Goal: Task Accomplishment & Management: Use online tool/utility

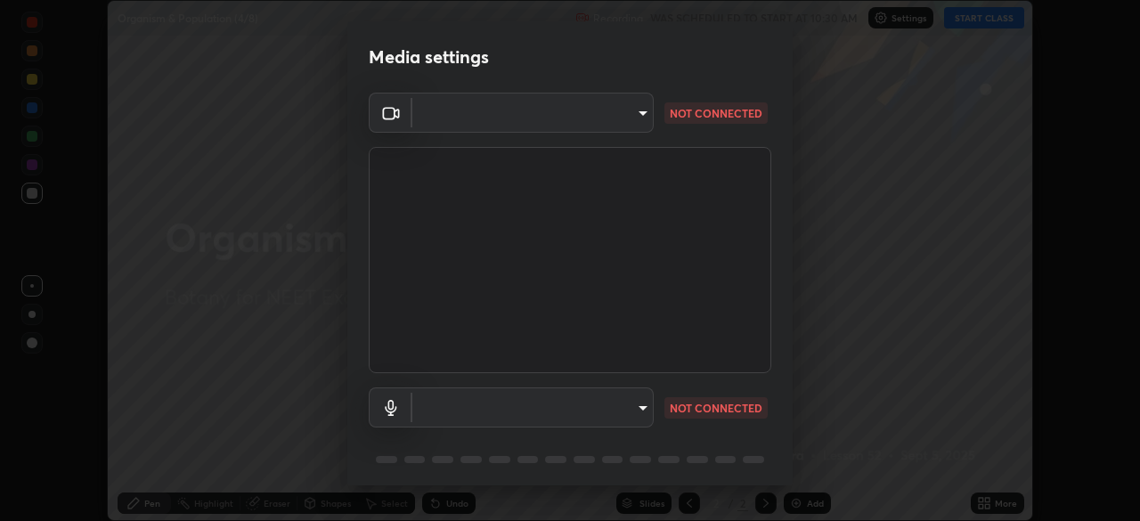
scroll to position [63, 0]
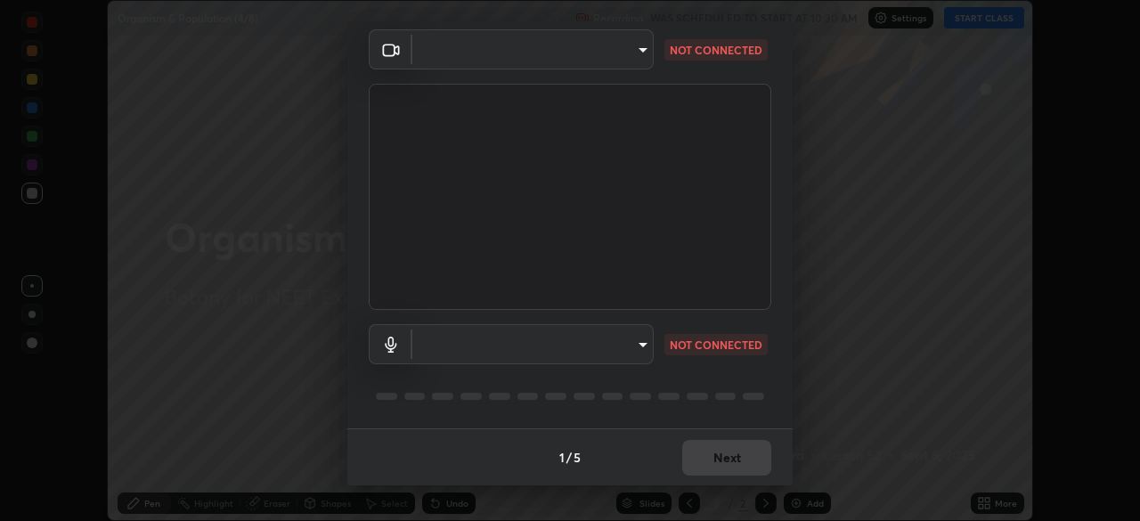
type input "2226f6d28742a26b6e0b51399fa030018956b8f43105e33b3be5017931f45398"
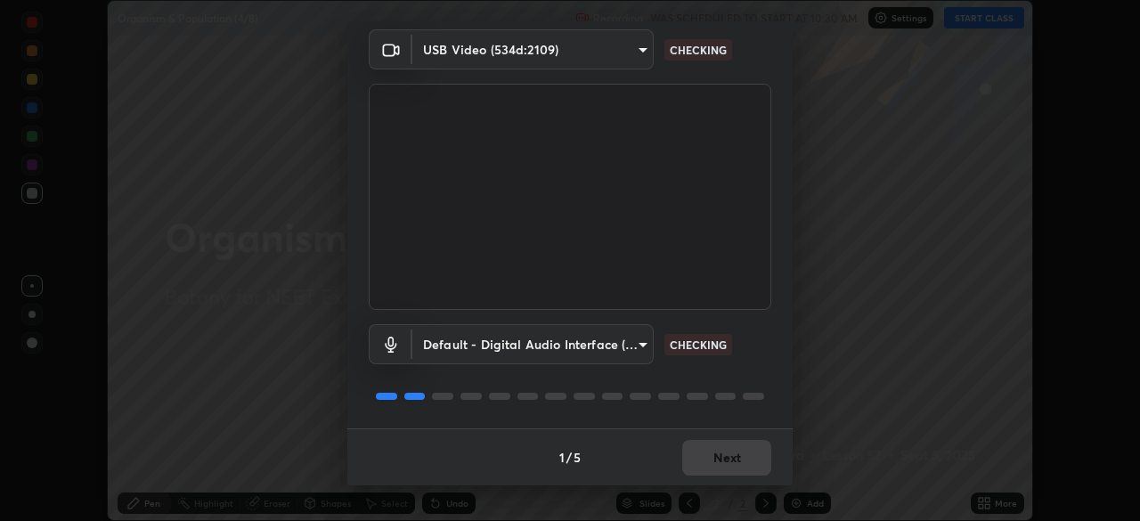
click at [529, 338] on body "Erase all Organism & Population (4/8) Recording WAS SCHEDULED TO START AT 10:30…" at bounding box center [570, 260] width 1140 height 521
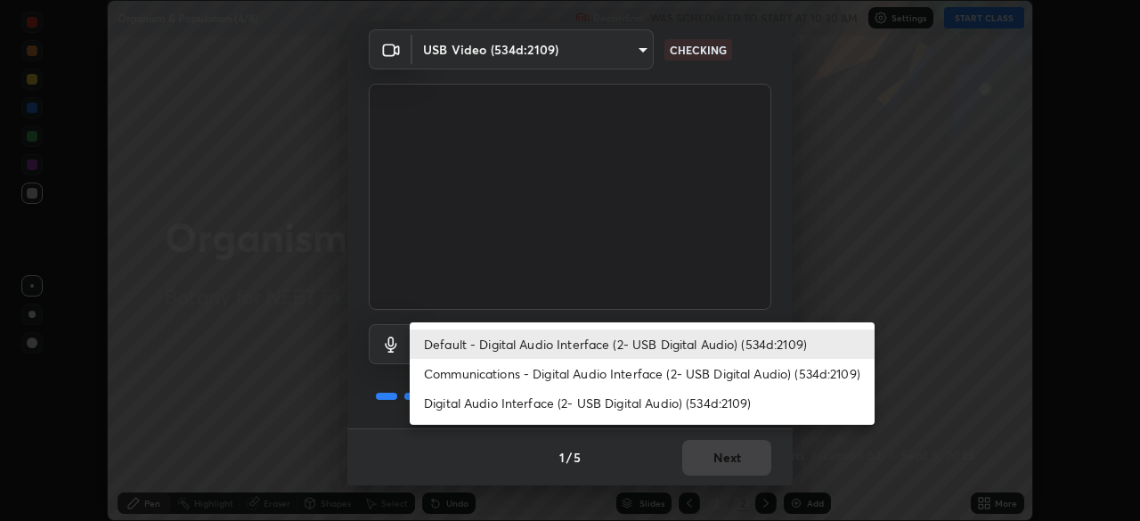
click at [480, 404] on li "Digital Audio Interface (2- USB Digital Audio) (534d:2109)" at bounding box center [642, 402] width 465 height 29
type input "62bcce4cbefccdbc85104c87e6e648d46c4666d442dd78cf9b514089073a0a01"
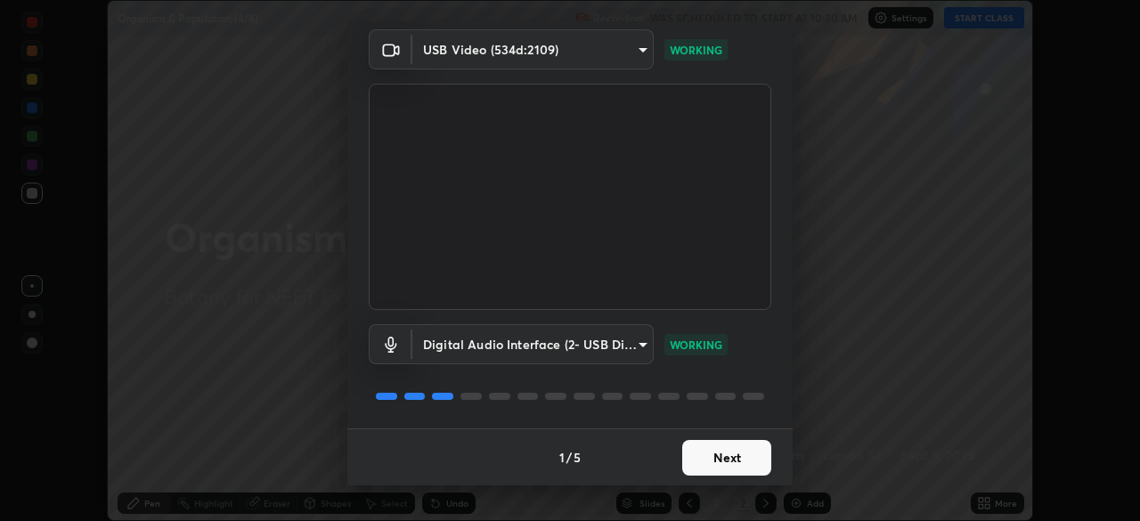
click at [720, 457] on button "Next" at bounding box center [726, 458] width 89 height 36
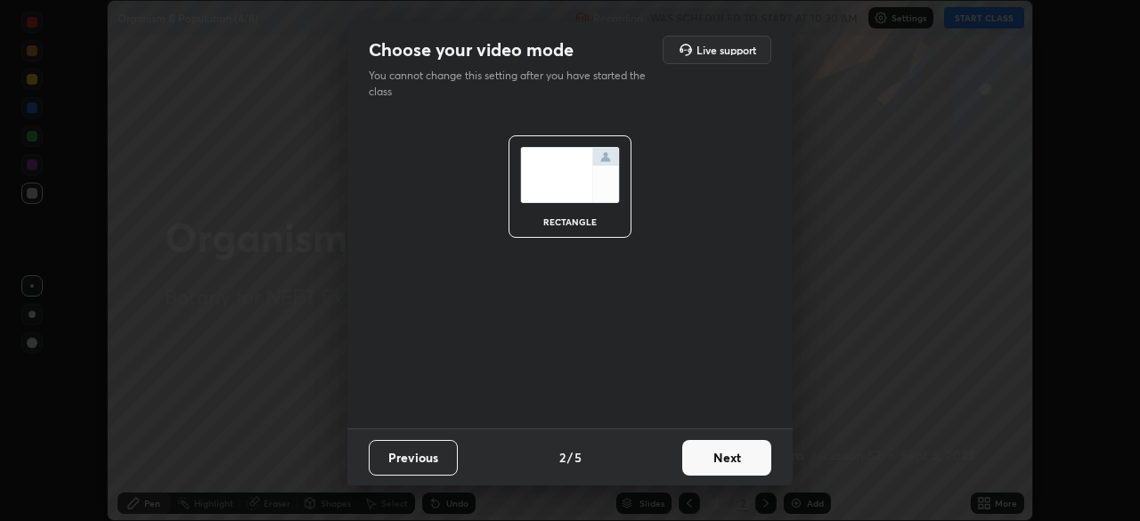
scroll to position [0, 0]
click at [720, 457] on button "Next" at bounding box center [726, 458] width 89 height 36
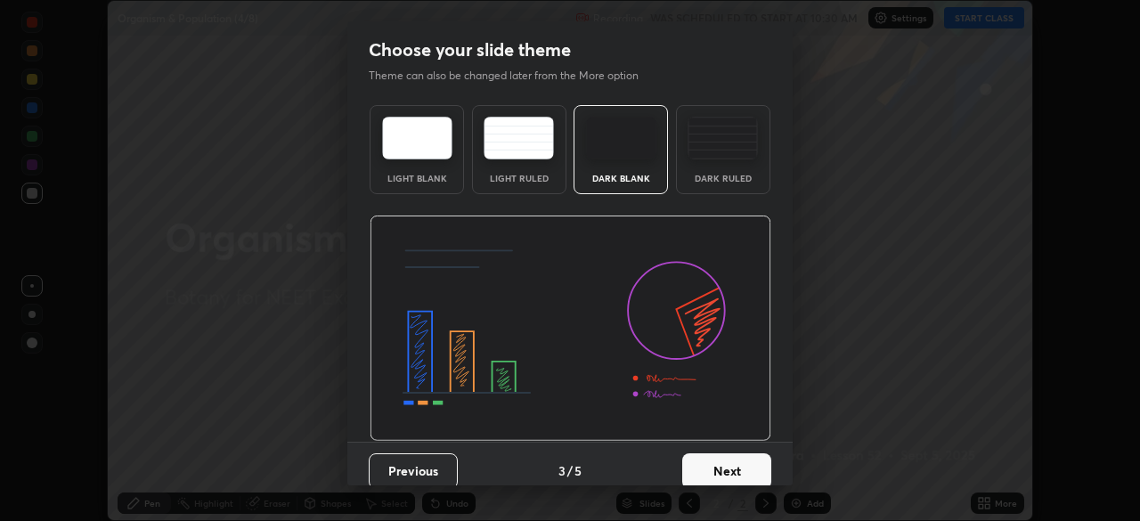
click at [725, 455] on button "Next" at bounding box center [726, 471] width 89 height 36
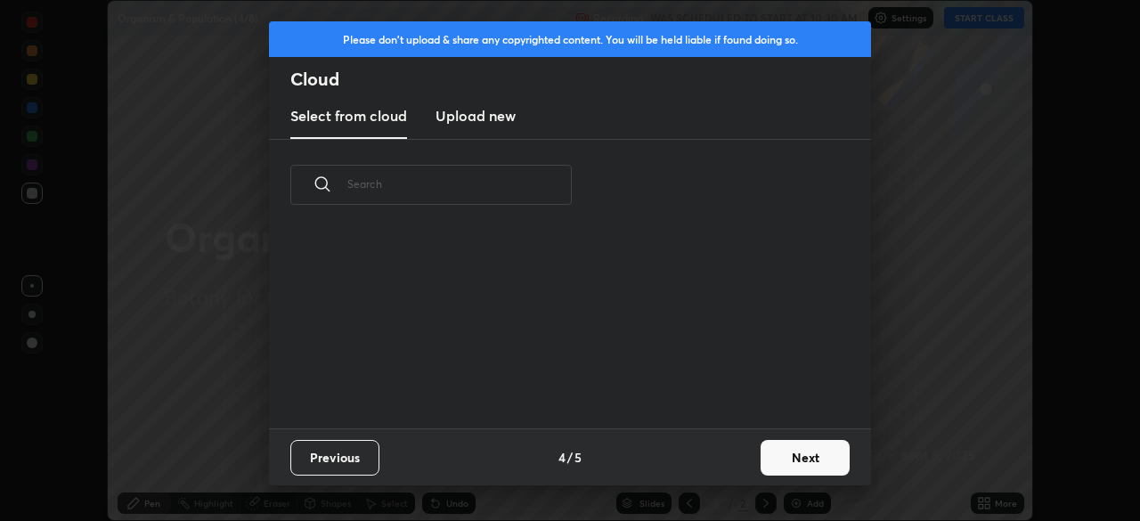
click at [801, 462] on button "Next" at bounding box center [805, 458] width 89 height 36
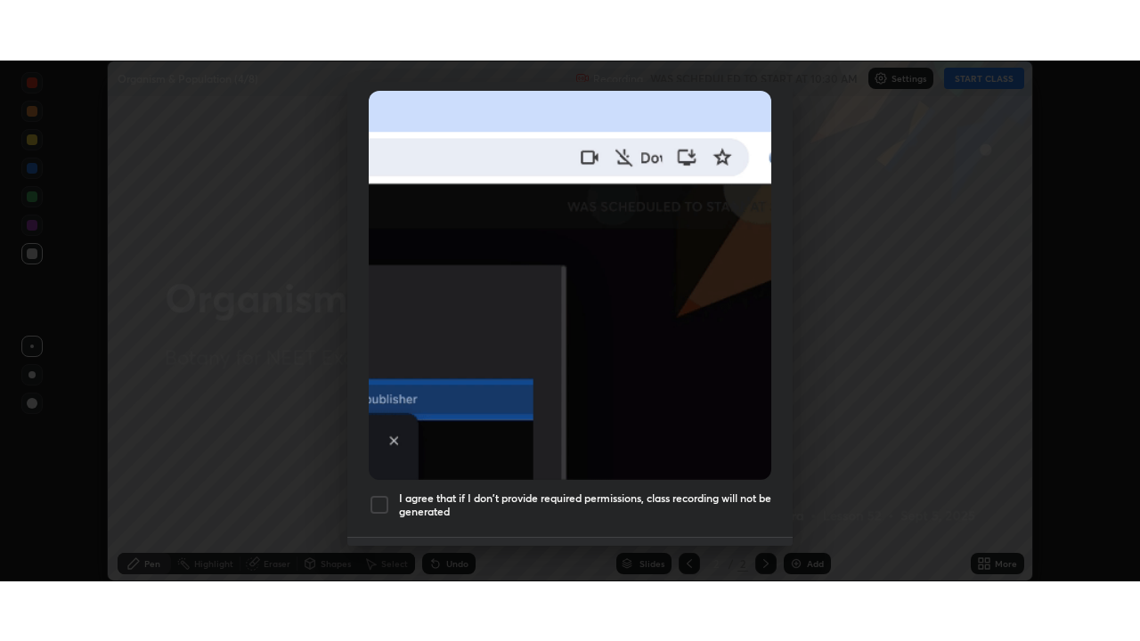
scroll to position [427, 0]
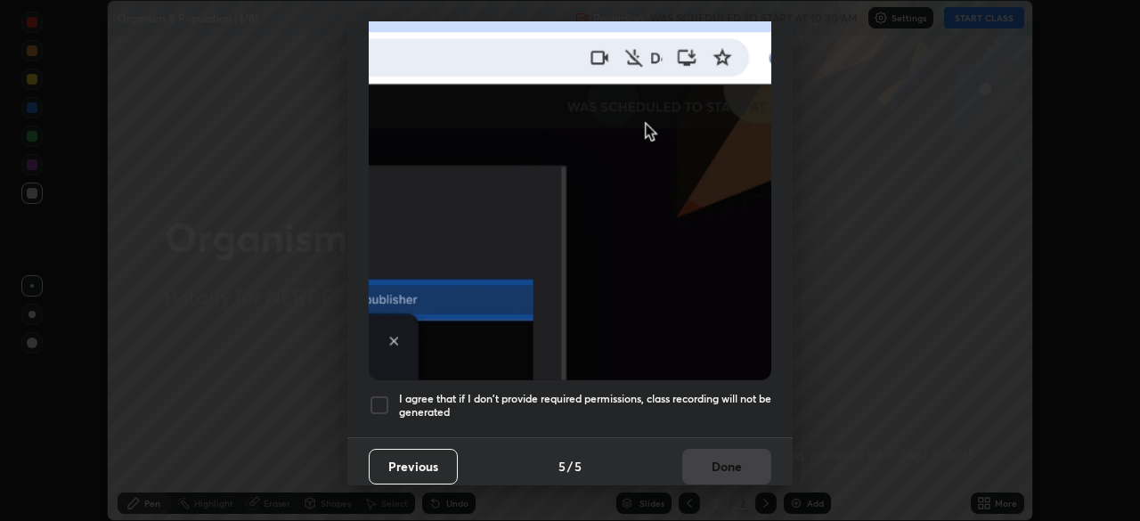
click at [386, 398] on div at bounding box center [379, 405] width 21 height 21
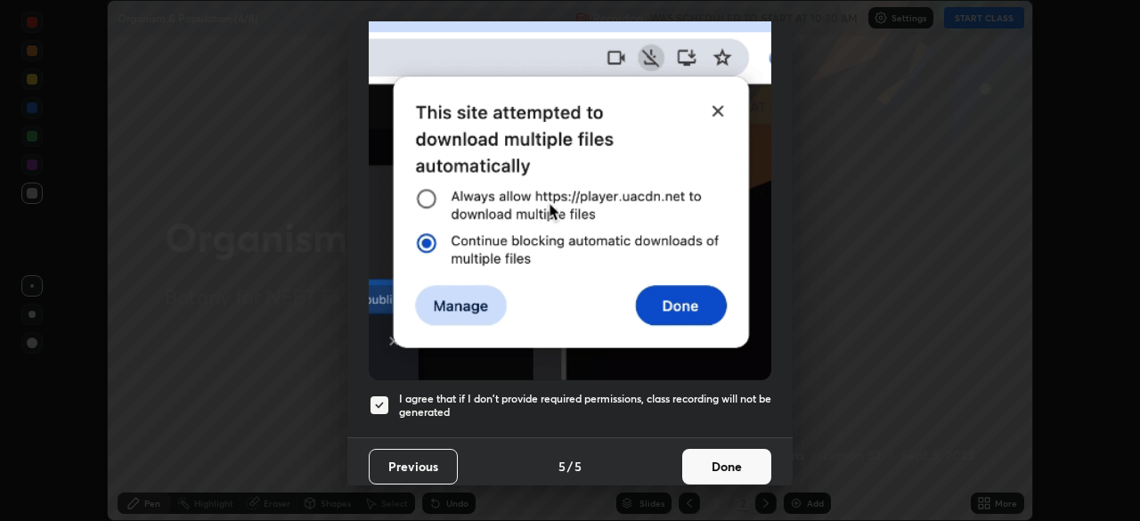
click at [727, 455] on button "Done" at bounding box center [726, 467] width 89 height 36
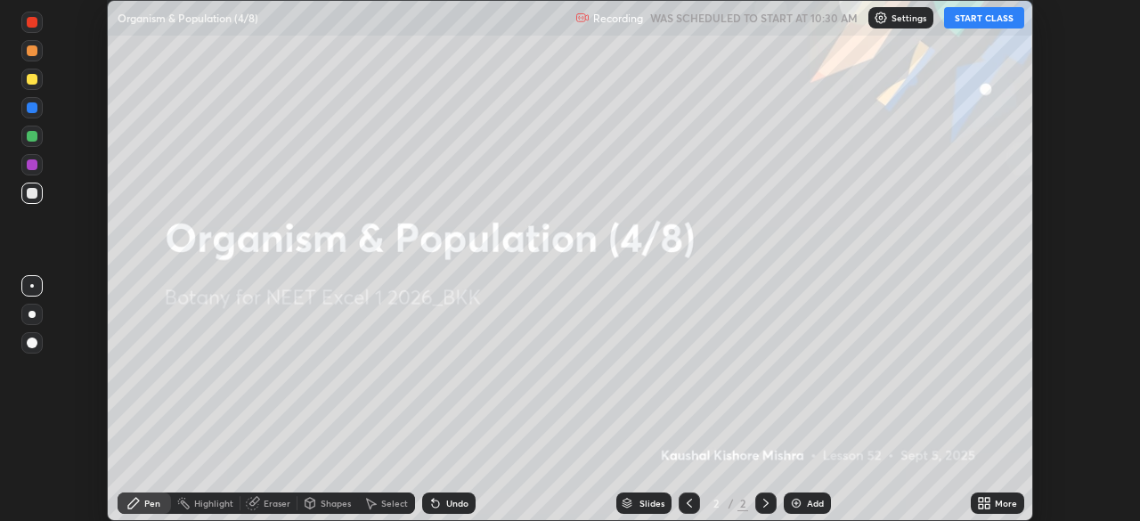
click at [797, 502] on img at bounding box center [796, 503] width 14 height 14
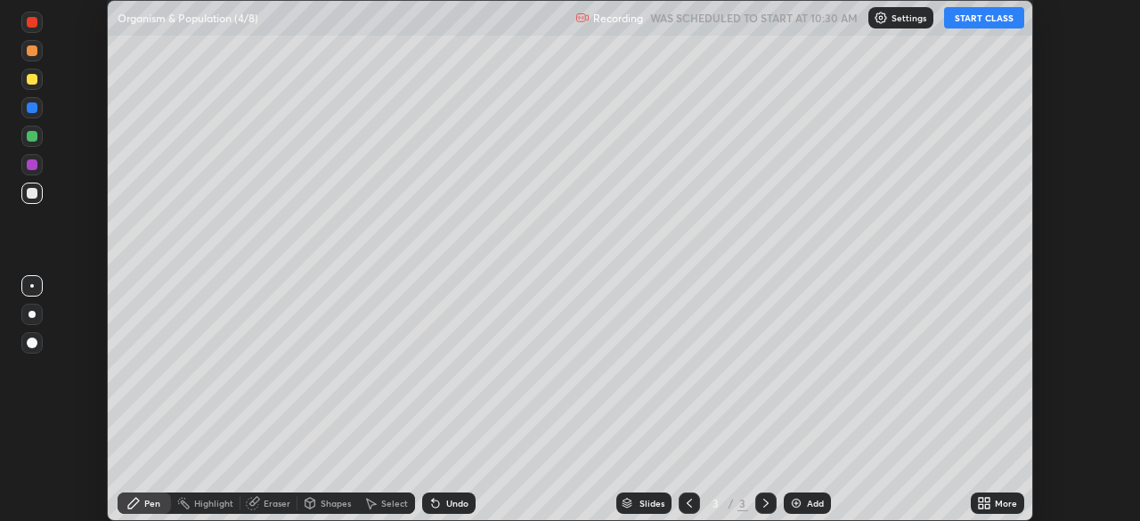
click at [986, 500] on icon at bounding box center [987, 500] width 4 height 4
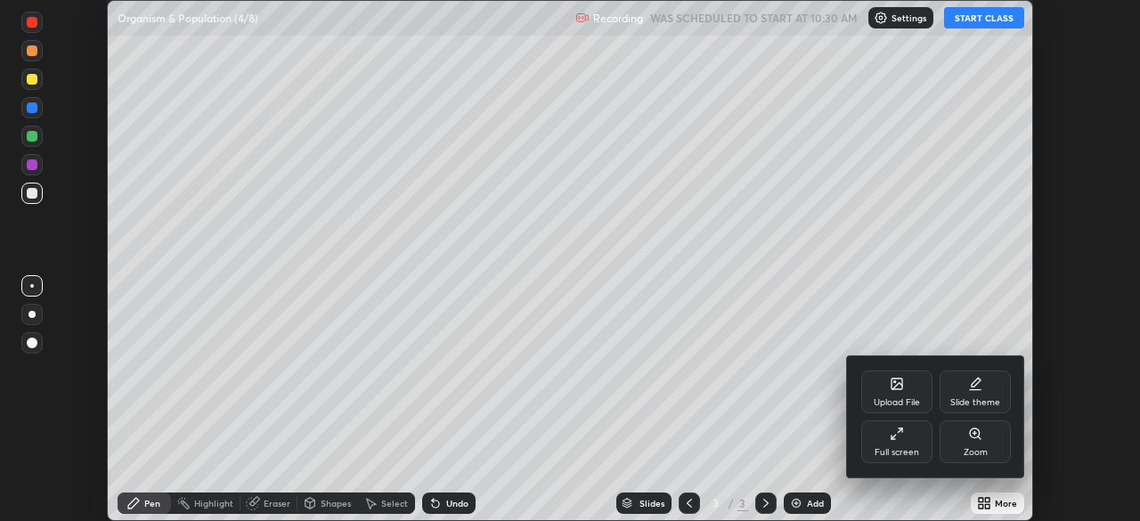
click at [900, 440] on icon at bounding box center [897, 434] width 14 height 14
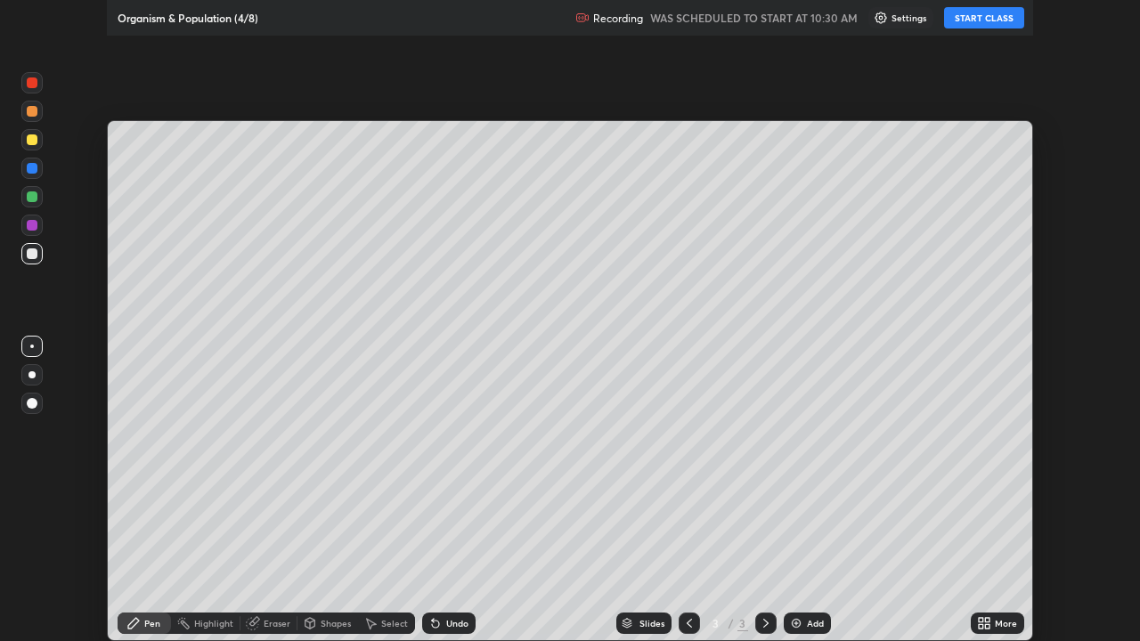
scroll to position [641, 1140]
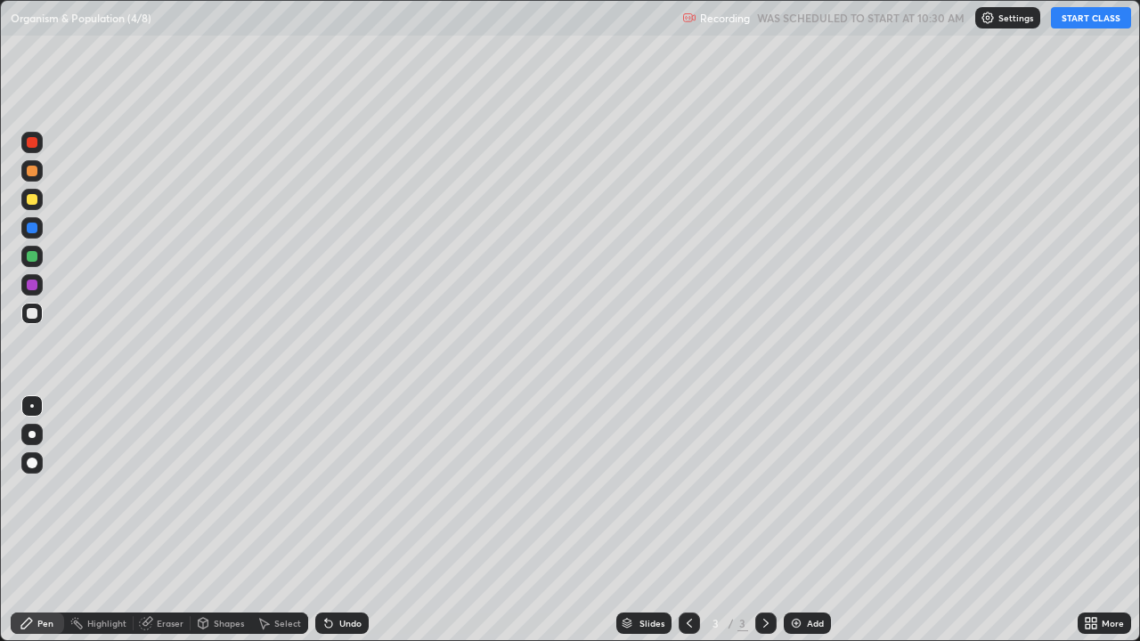
click at [1068, 17] on button "START CLASS" at bounding box center [1091, 17] width 80 height 21
click at [1075, 20] on img "button" at bounding box center [1072, 18] width 14 height 14
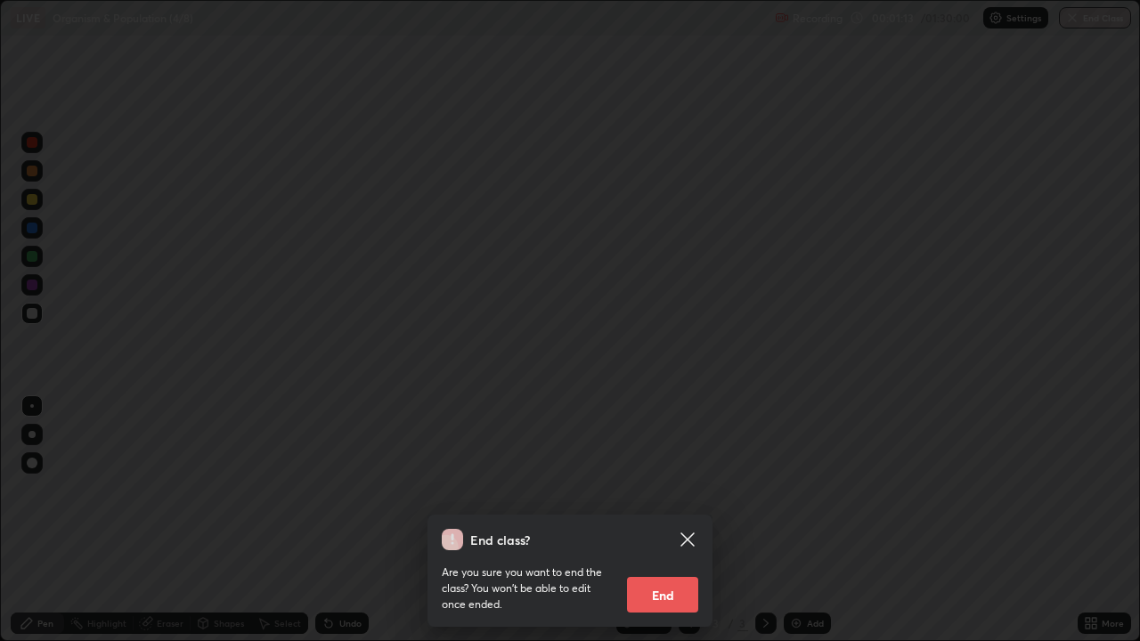
click at [666, 520] on button "End" at bounding box center [662, 595] width 71 height 36
